Goal: Task Accomplishment & Management: Use online tool/utility

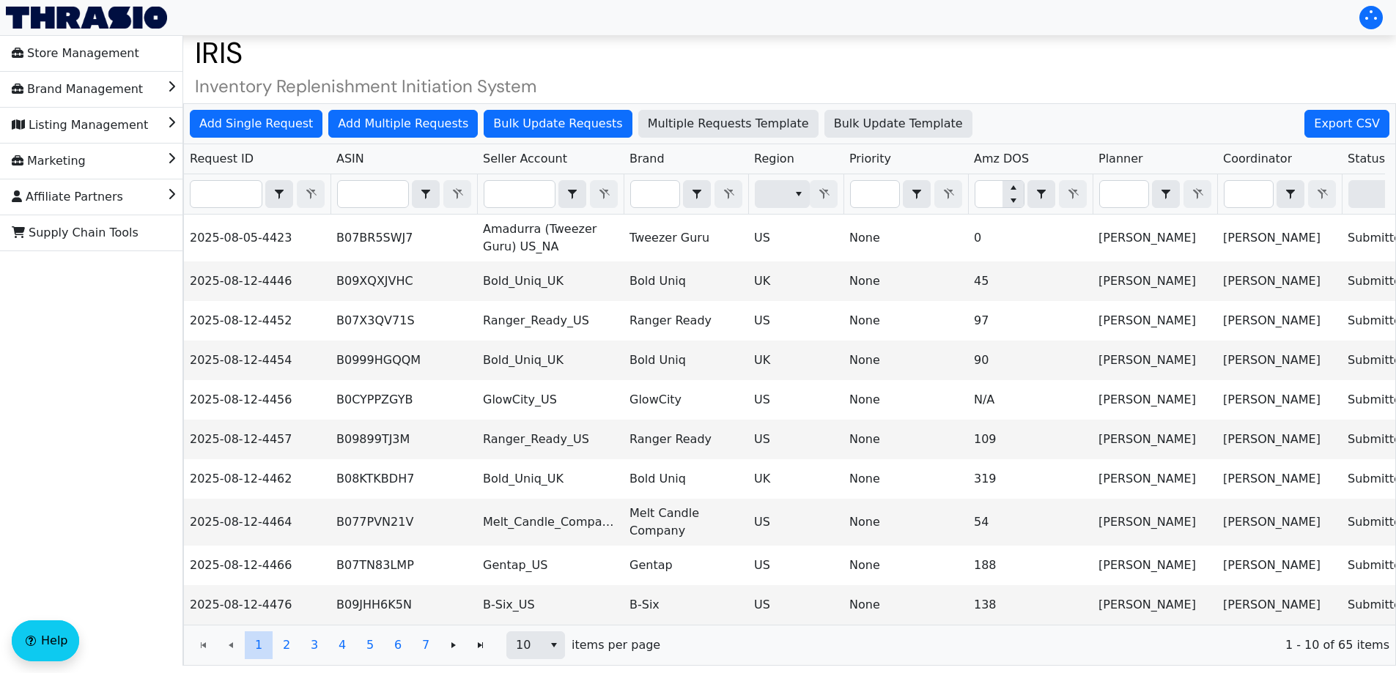
scroll to position [40, 0]
click at [834, 120] on span "Bulk Update Template" at bounding box center [898, 124] width 129 height 18
click at [511, 133] on button "Bulk Update Requests" at bounding box center [558, 124] width 148 height 28
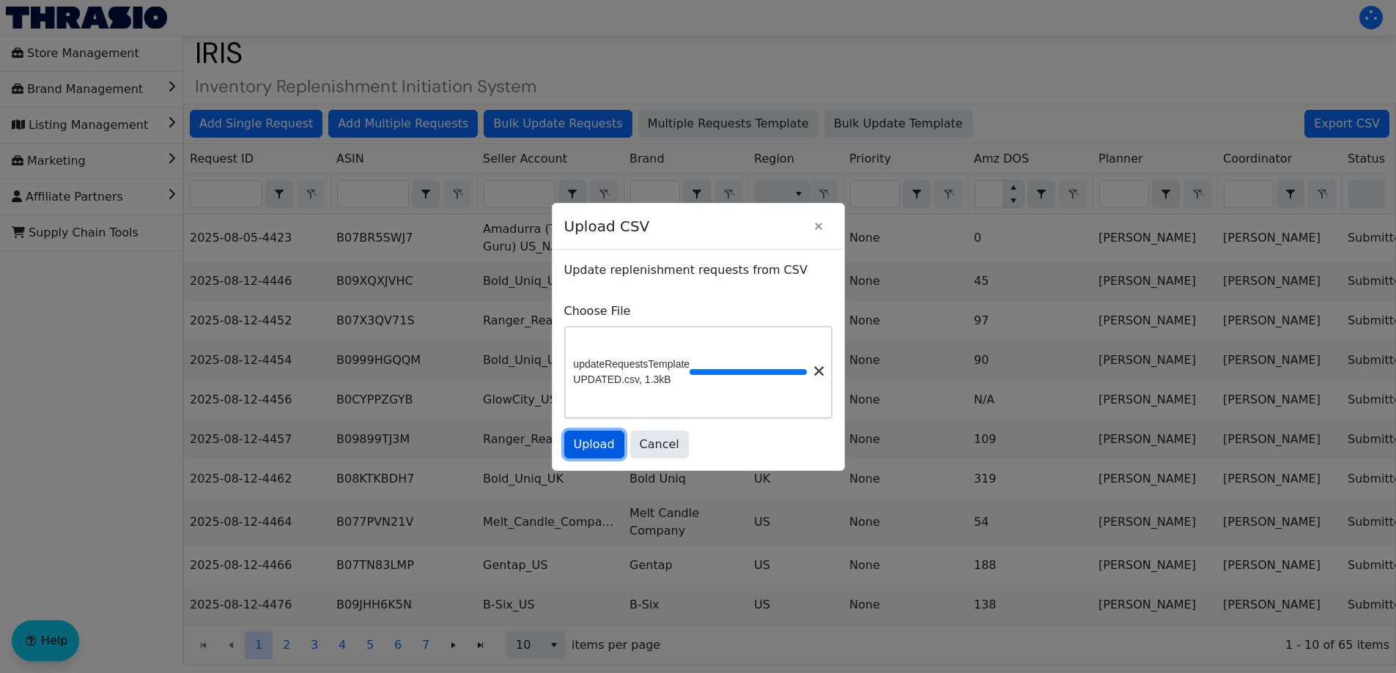
click at [599, 450] on span "Upload" at bounding box center [594, 445] width 41 height 18
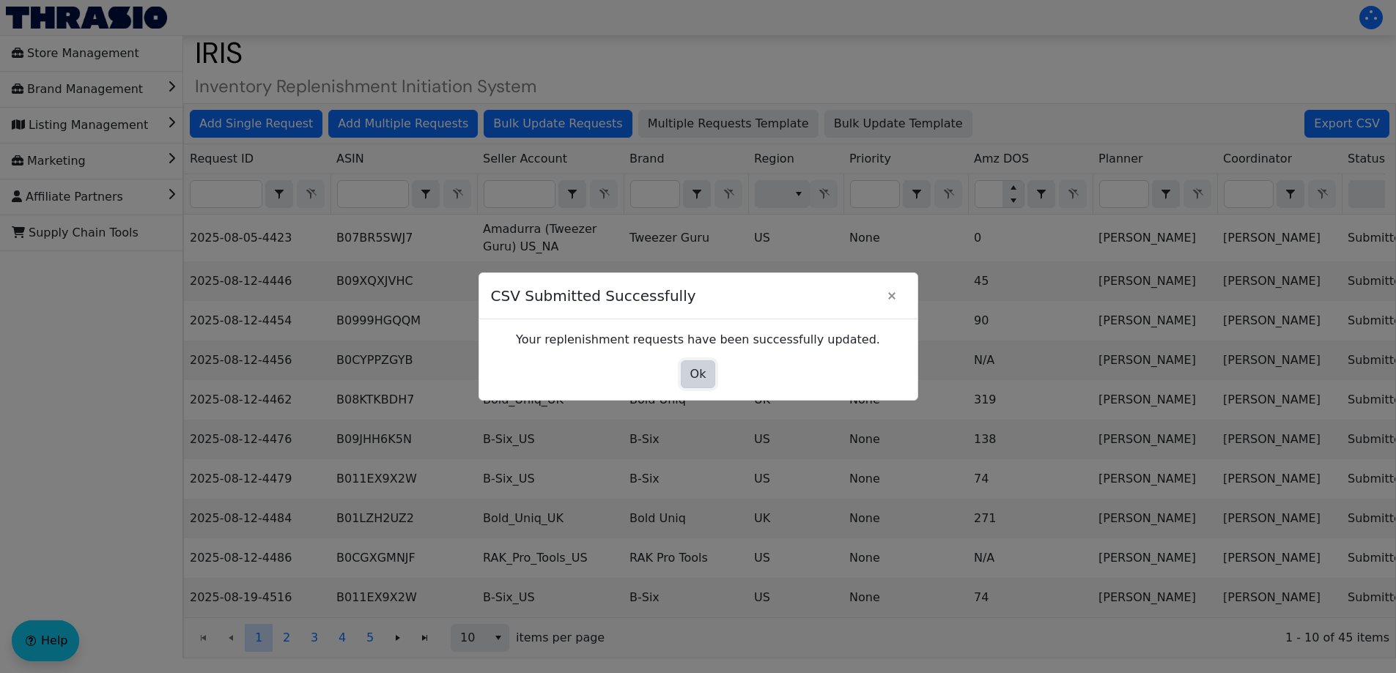
click at [708, 382] on button "Ok" at bounding box center [698, 374] width 35 height 28
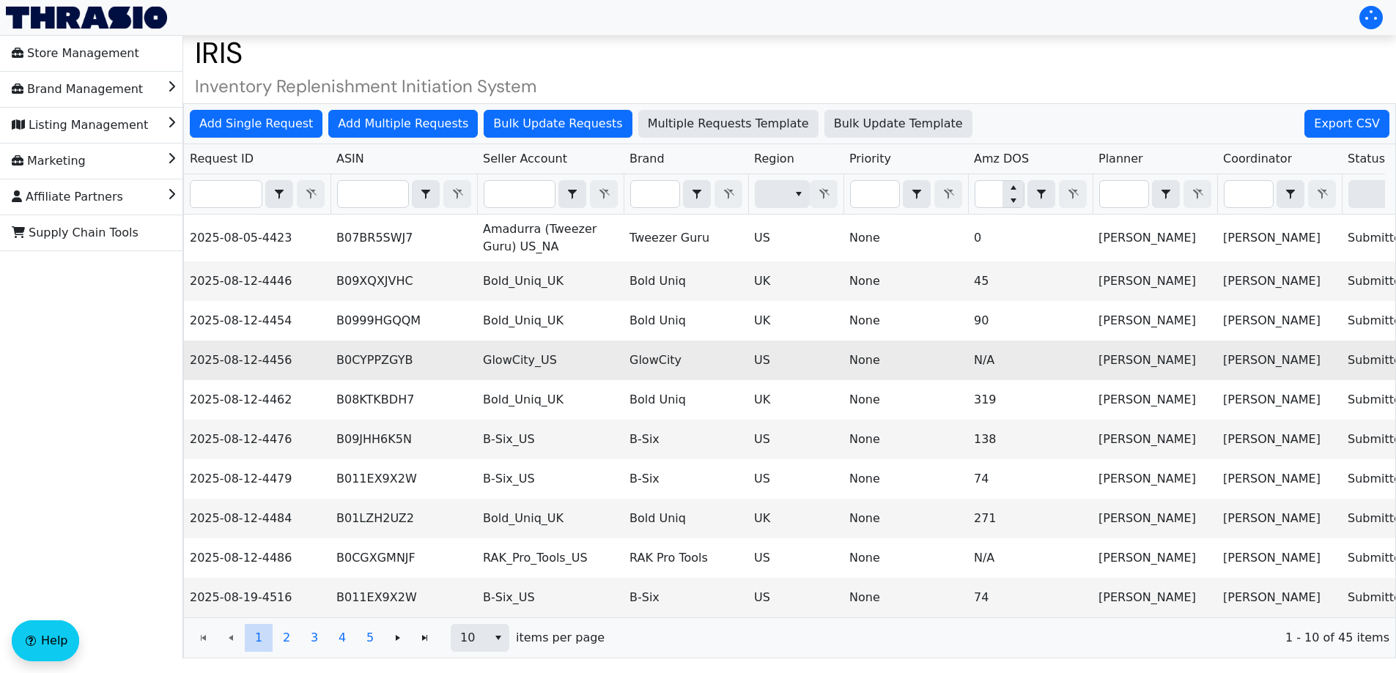
scroll to position [33, 0]
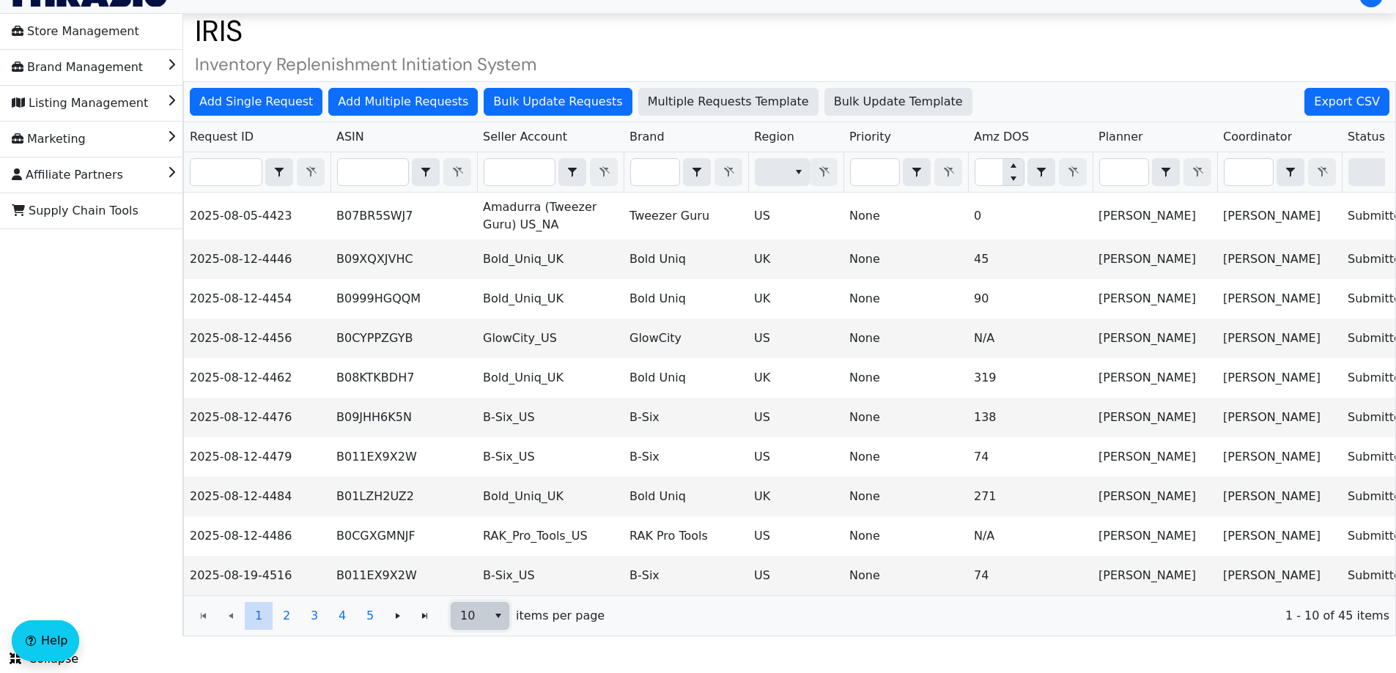
click at [500, 623] on span "select" at bounding box center [498, 616] width 12 height 18
click at [505, 566] on li "50" at bounding box center [479, 577] width 57 height 23
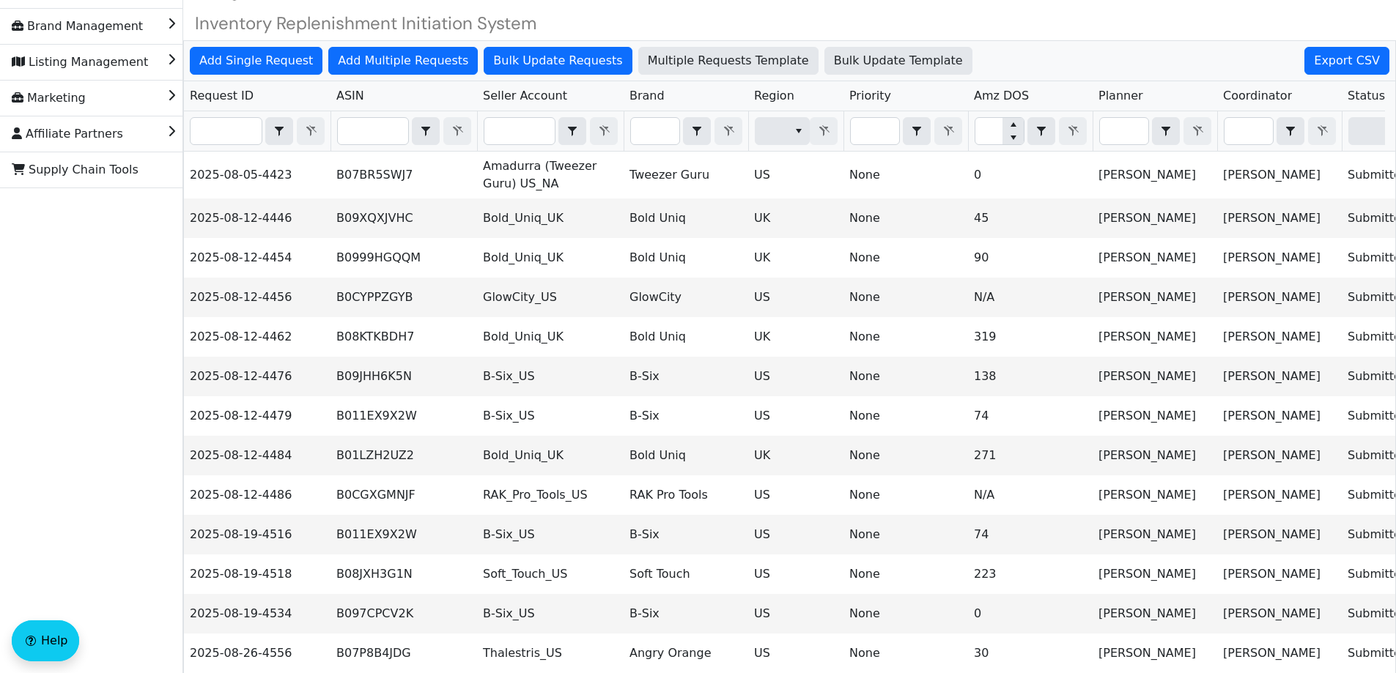
scroll to position [0, 0]
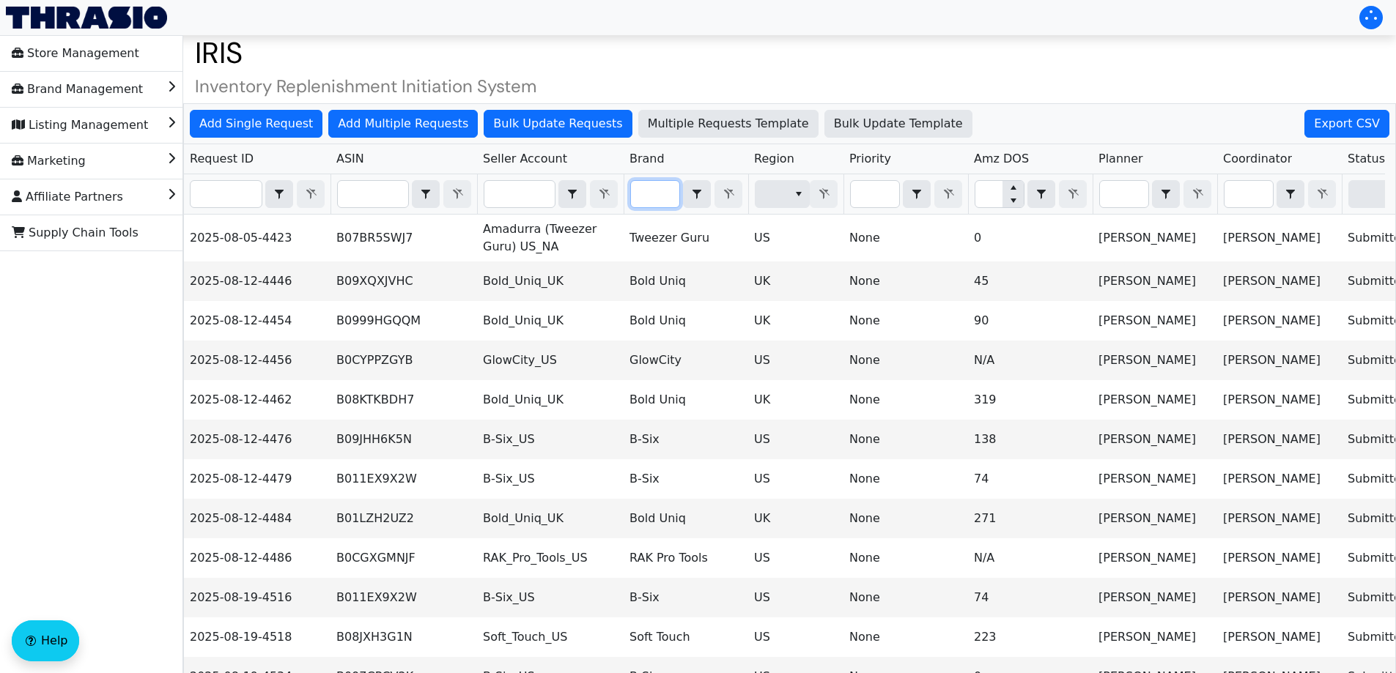
click at [657, 199] on input "Filter" at bounding box center [655, 194] width 48 height 26
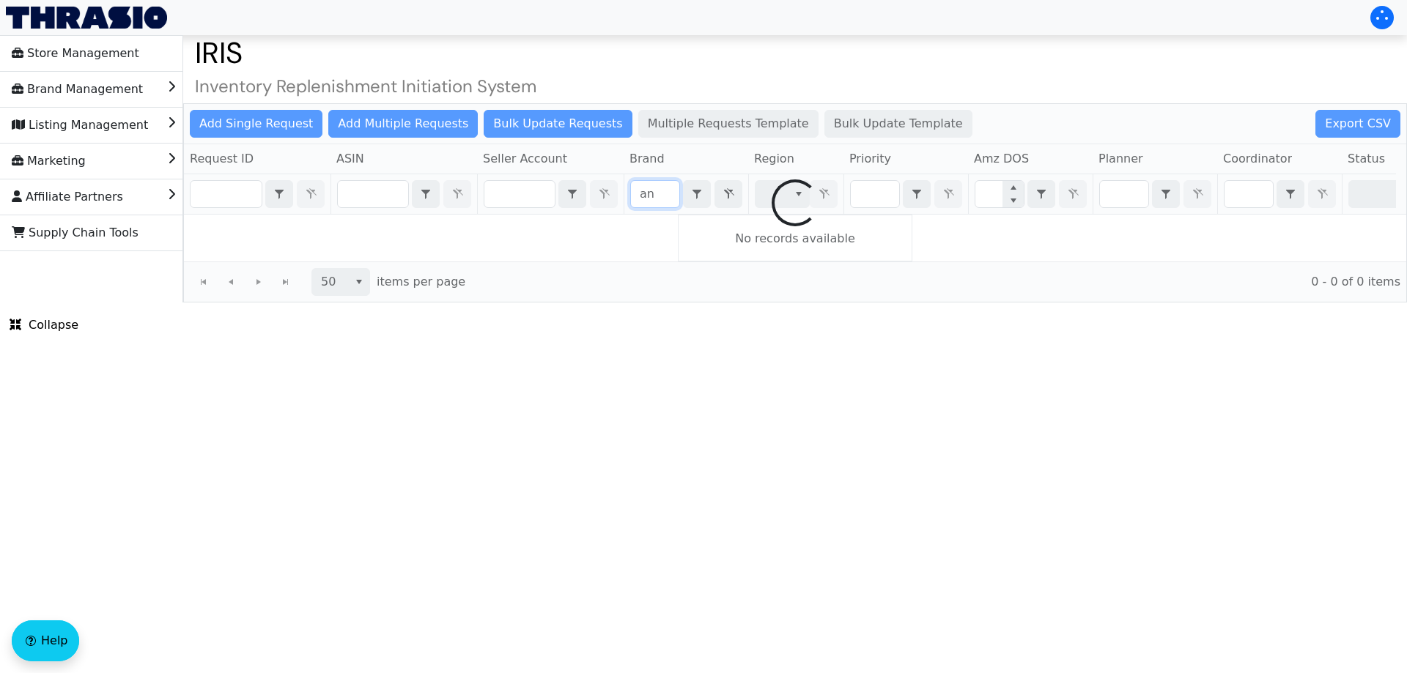
type input "a"
type input "h"
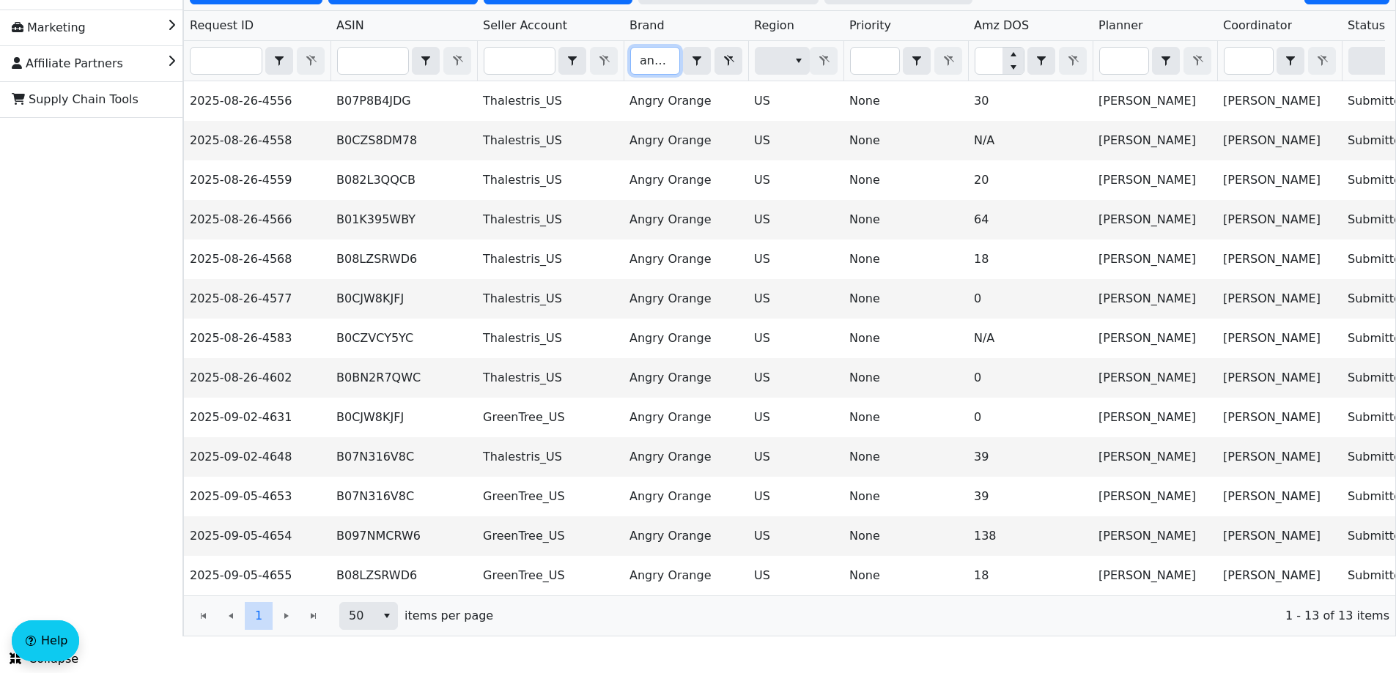
click at [648, 56] on input "angry ora" at bounding box center [655, 61] width 48 height 26
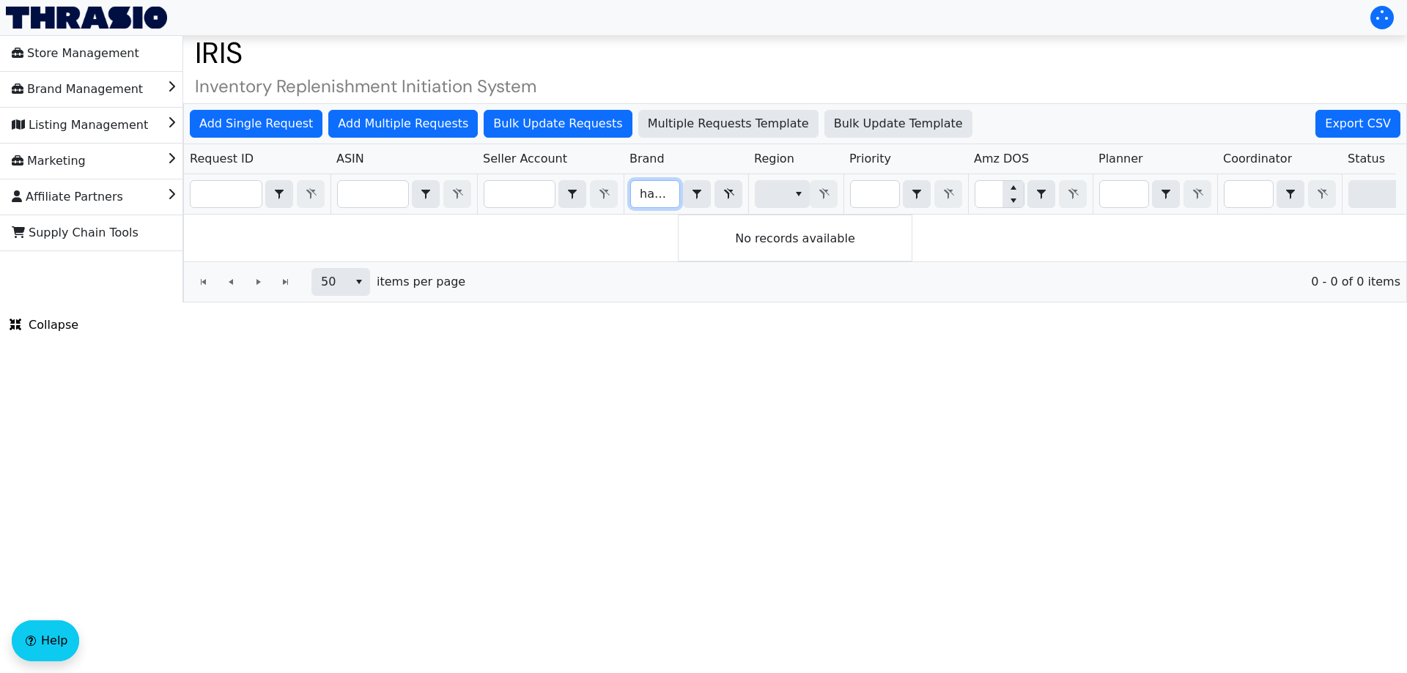
click at [654, 199] on input "hateora" at bounding box center [655, 194] width 48 height 26
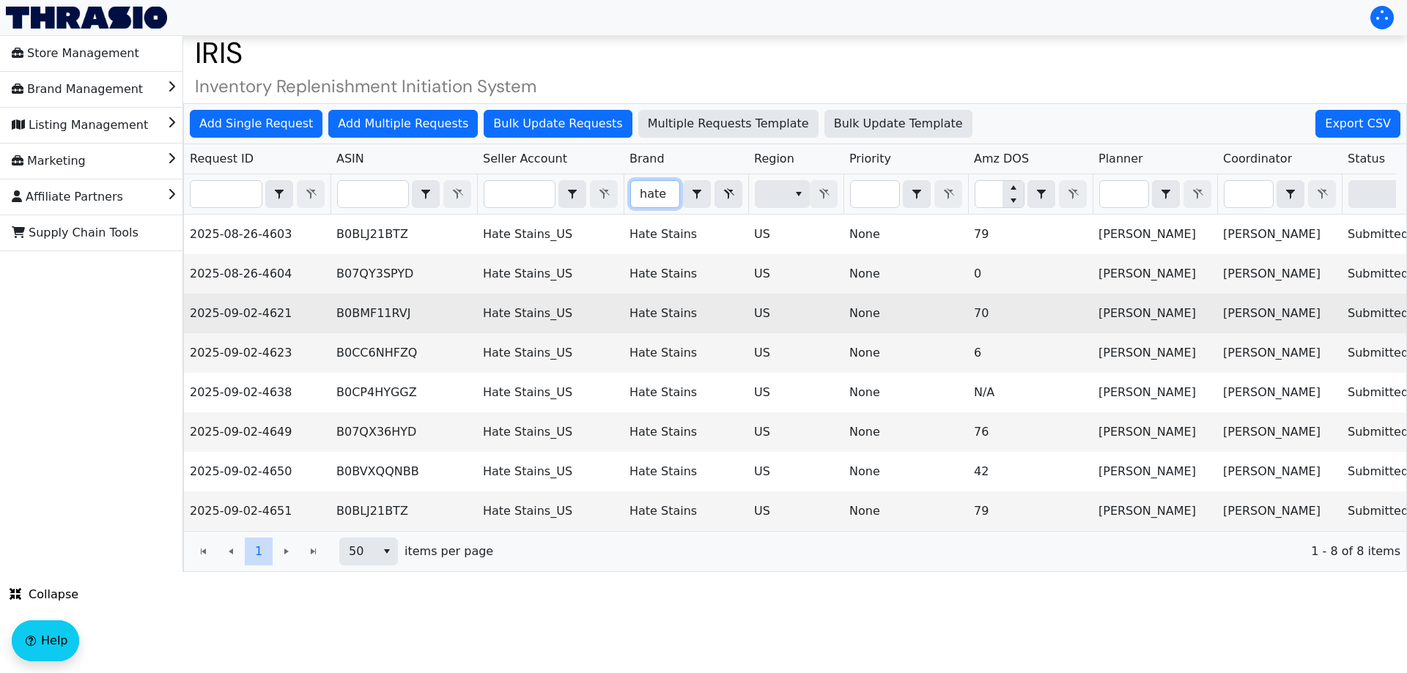
type input "hate"
click at [610, 321] on td "Hate Stains_US" at bounding box center [550, 314] width 147 height 40
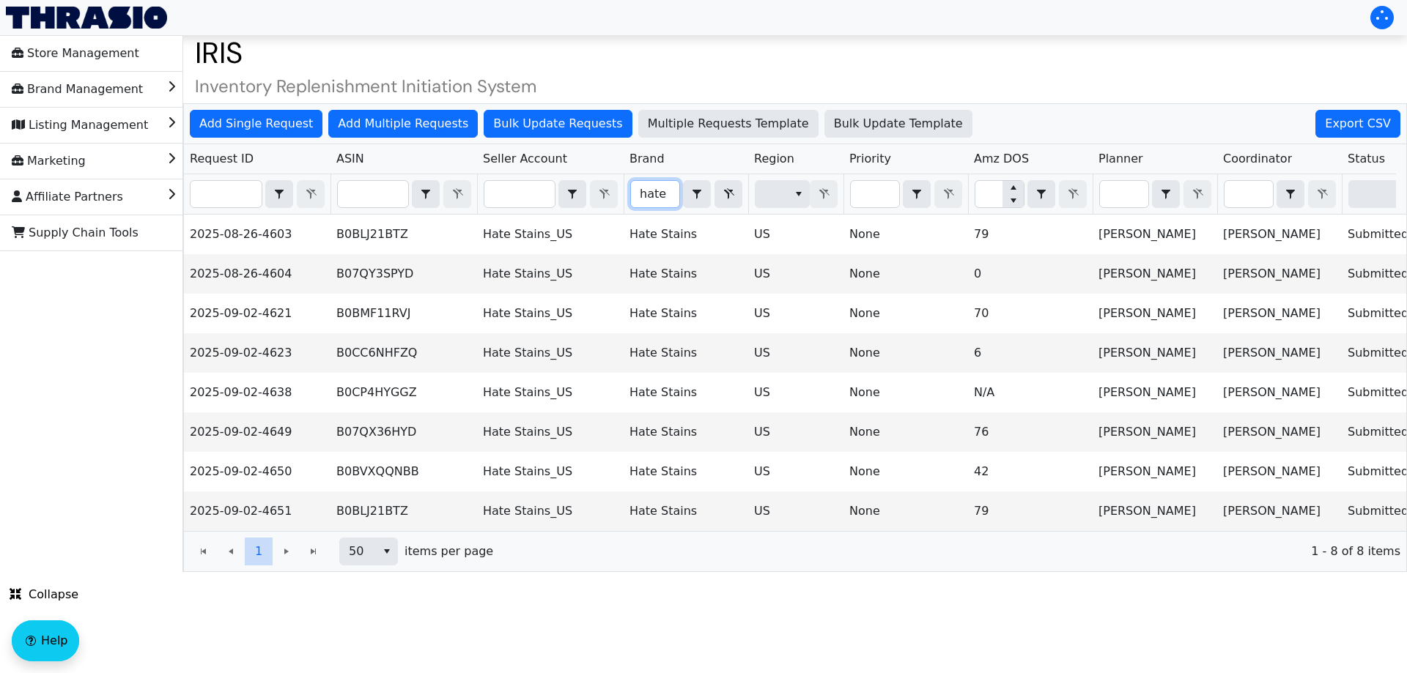
click at [651, 207] on input "hate" at bounding box center [655, 194] width 48 height 26
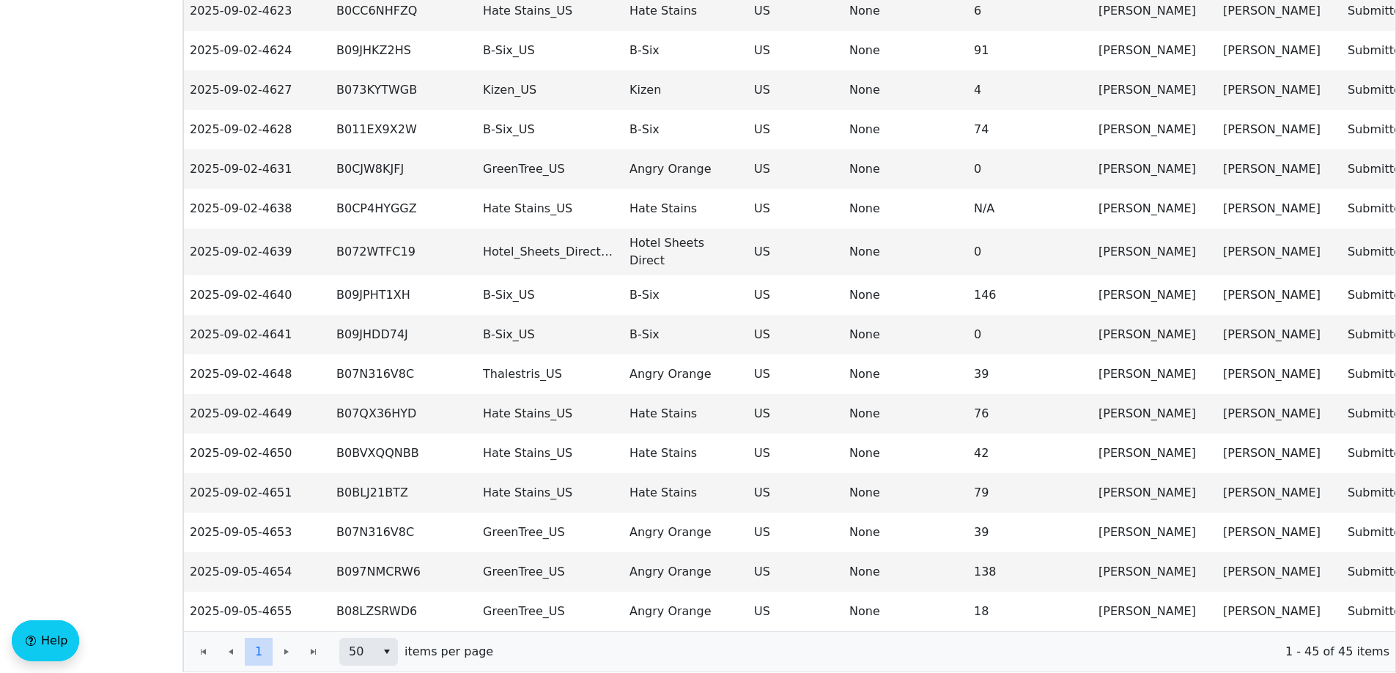
scroll to position [1418, 0]
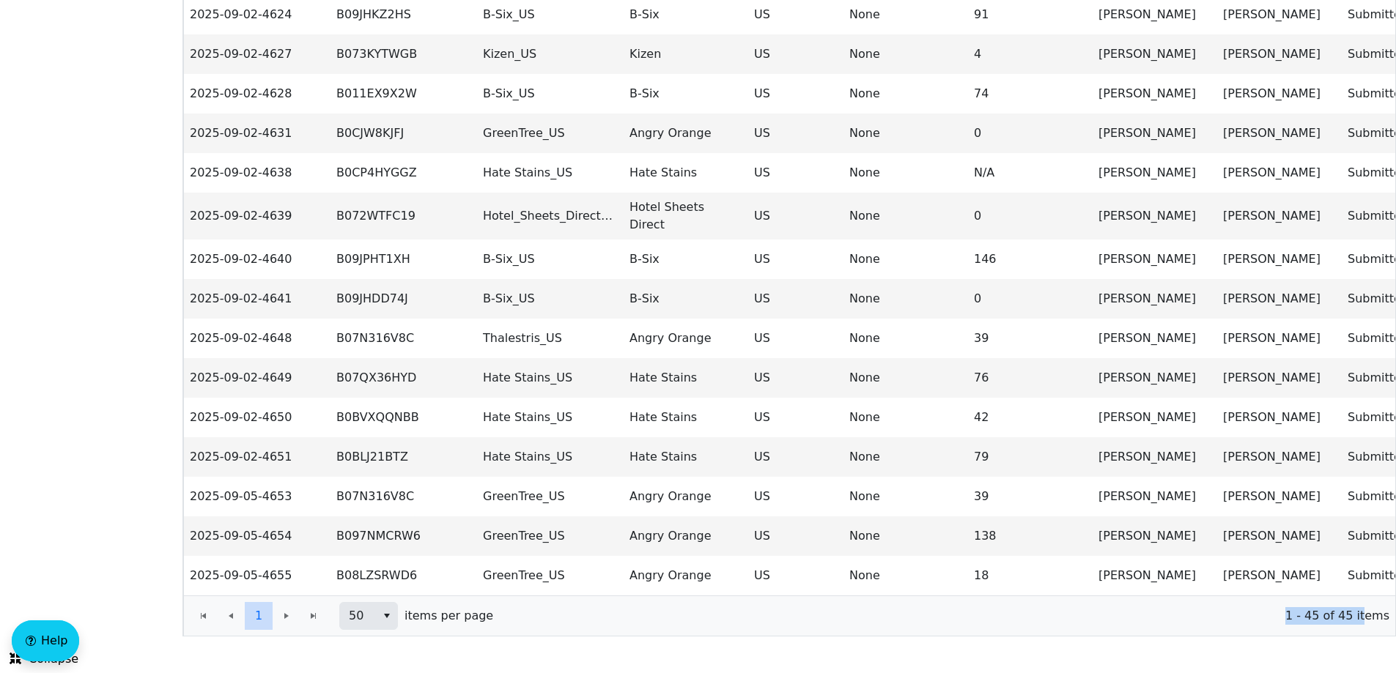
drag, startPoint x: 1369, startPoint y: 620, endPoint x: 1258, endPoint y: 626, distance: 111.6
click at [1258, 626] on div "1 1 50 items per page 1 - 45 of 45 items" at bounding box center [789, 616] width 1211 height 40
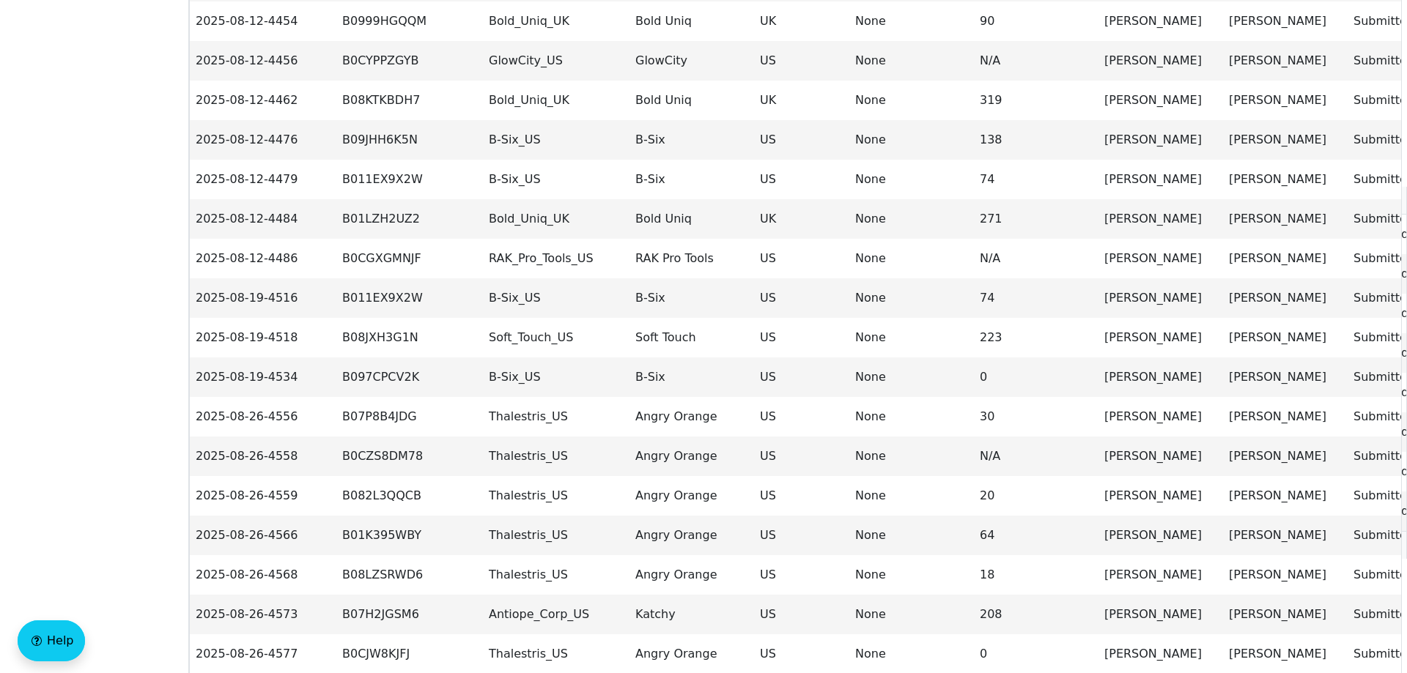
scroll to position [0, 0]
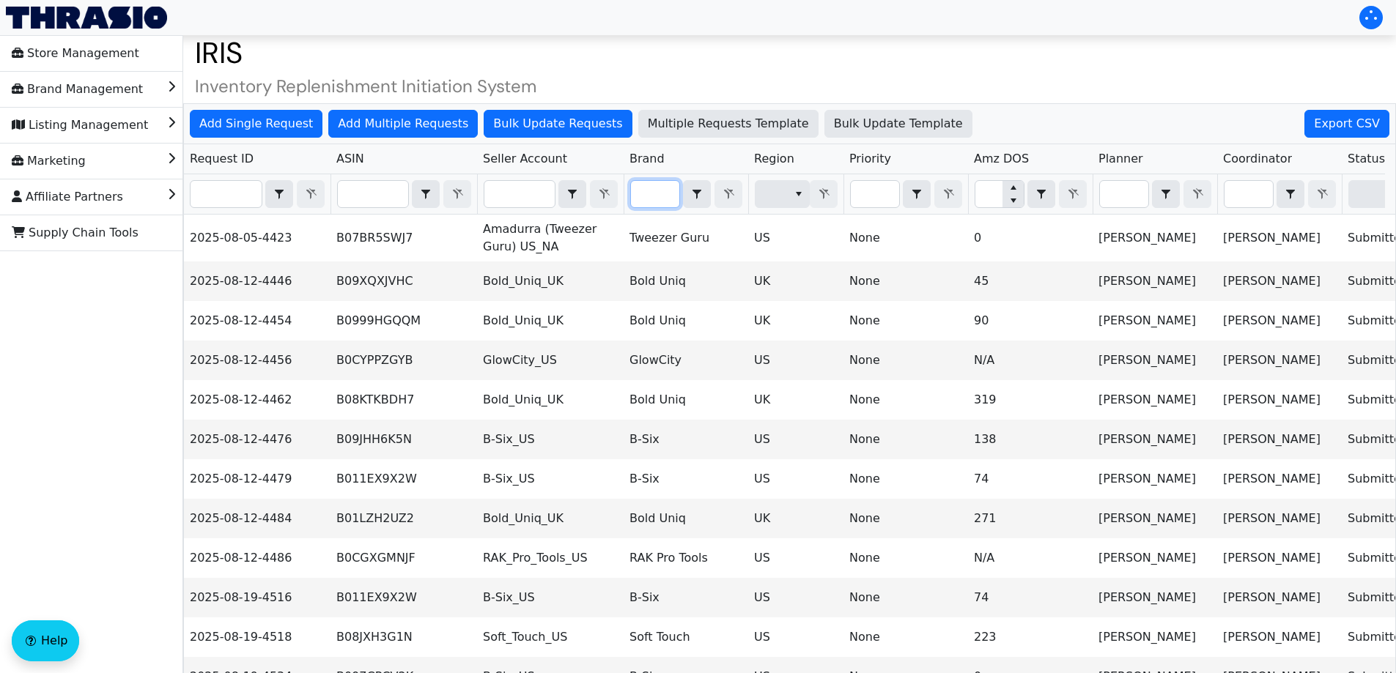
click at [658, 199] on input "Filter" at bounding box center [655, 194] width 48 height 26
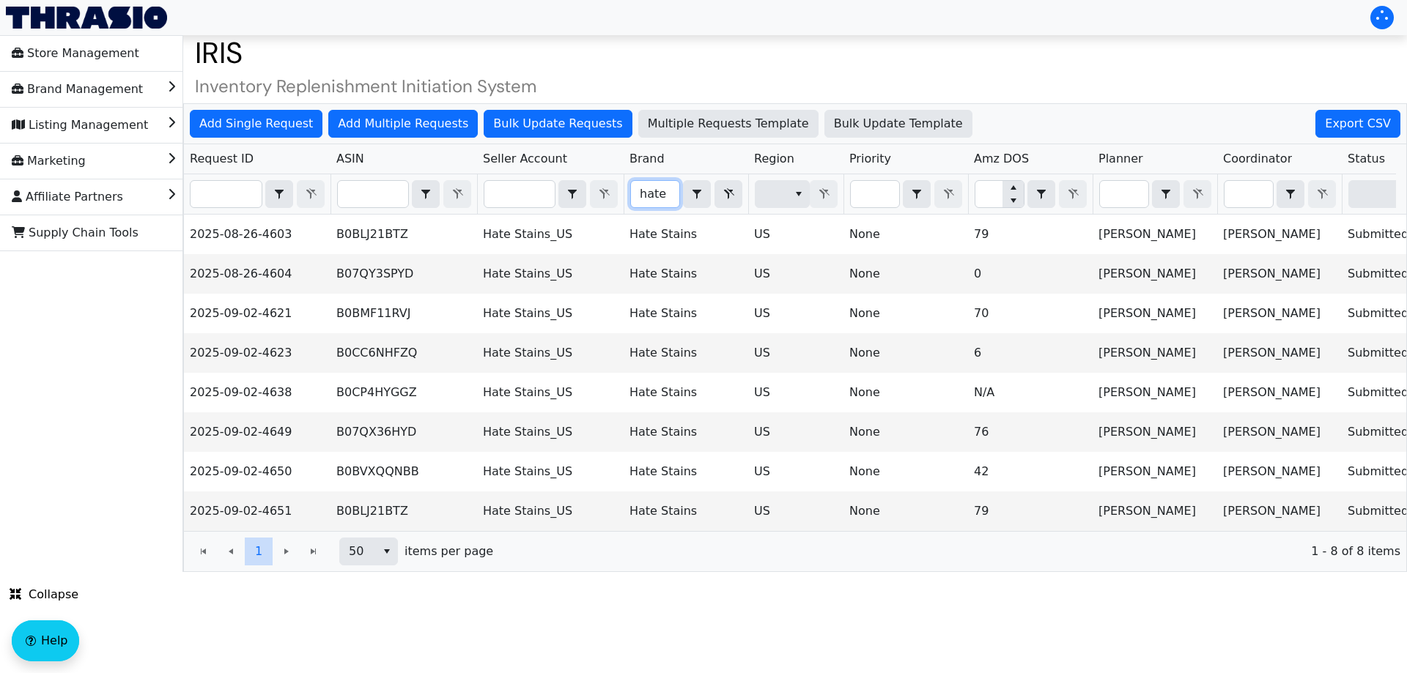
type input "hate"
click at [1325, 119] on button "Export CSV" at bounding box center [1357, 124] width 85 height 28
